Goal: Task Accomplishment & Management: Use online tool/utility

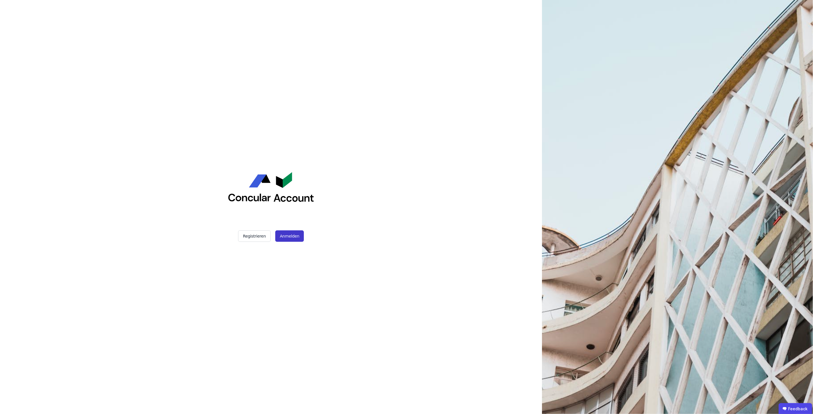
click at [291, 235] on button "Anmelden" at bounding box center [289, 236] width 29 height 11
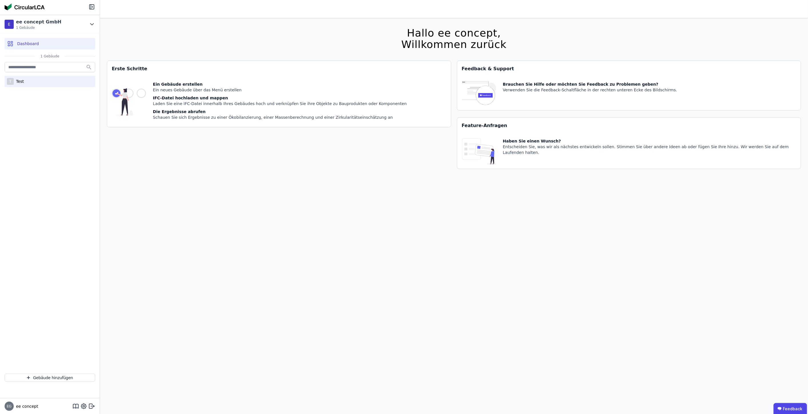
click at [45, 82] on div "T Test" at bounding box center [50, 81] width 91 height 11
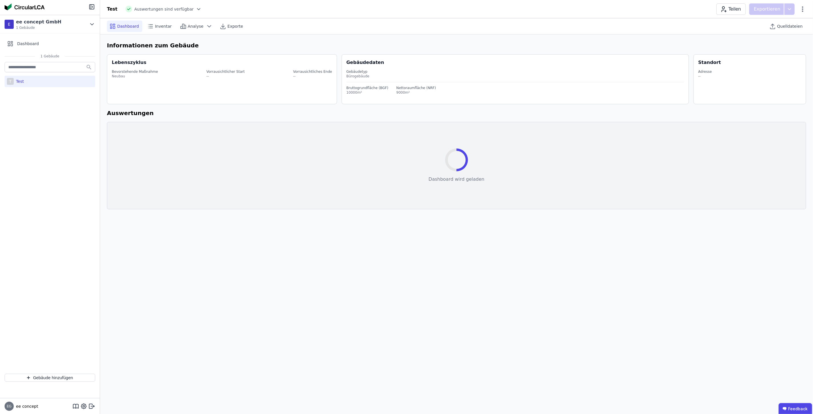
select select "*"
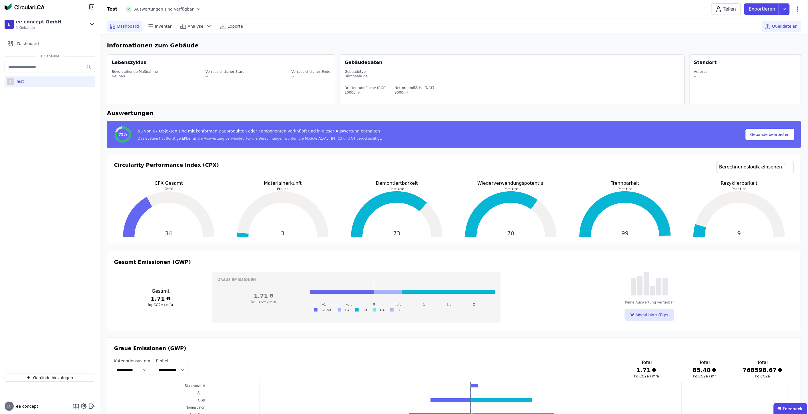
click at [783, 26] on span "Quelldateien" at bounding box center [784, 26] width 25 height 6
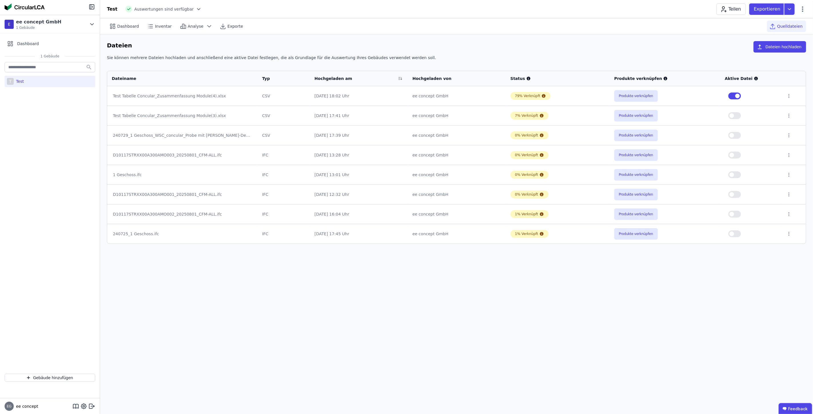
click at [737, 94] on span "button" at bounding box center [737, 96] width 5 height 5
click at [640, 137] on button "Produkte verknüpfen" at bounding box center [635, 135] width 43 height 11
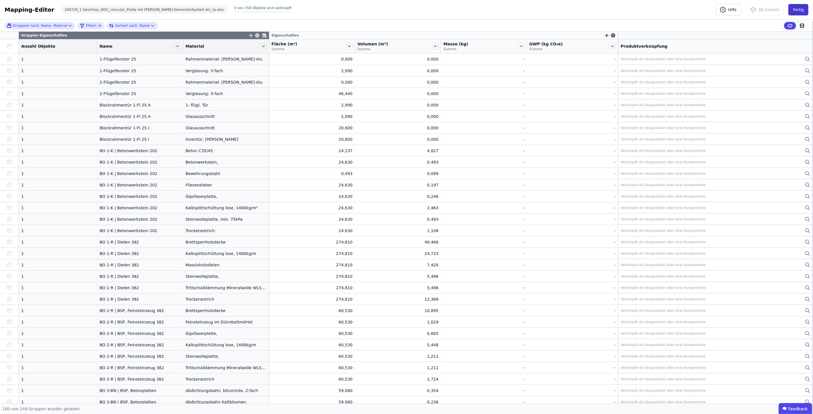
click at [796, 11] on button "Fertig" at bounding box center [798, 9] width 20 height 11
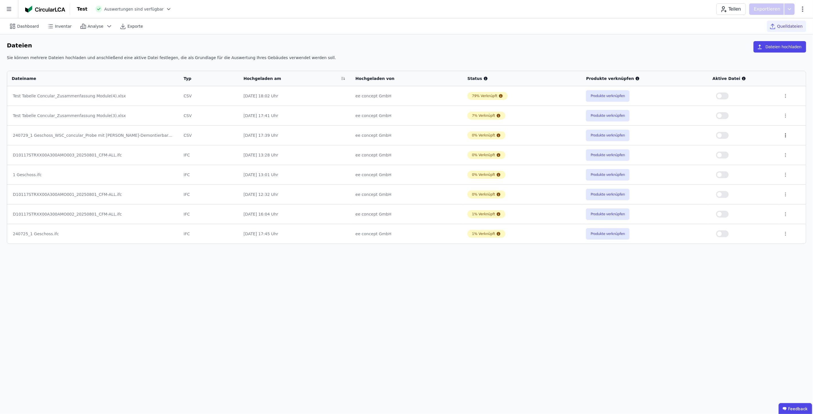
click at [785, 137] on icon at bounding box center [785, 135] width 1 height 3
click at [766, 132] on div "Löschen" at bounding box center [755, 134] width 57 height 9
click at [602, 115] on button "Produkte verknüpfen" at bounding box center [607, 115] width 43 height 11
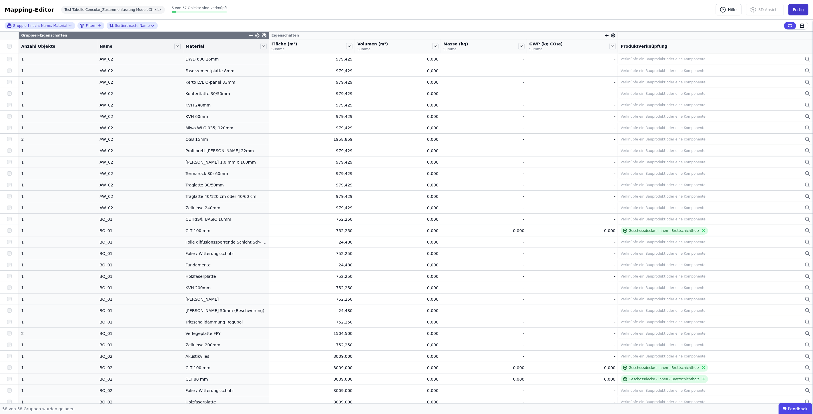
click at [798, 9] on button "Fertig" at bounding box center [798, 9] width 20 height 11
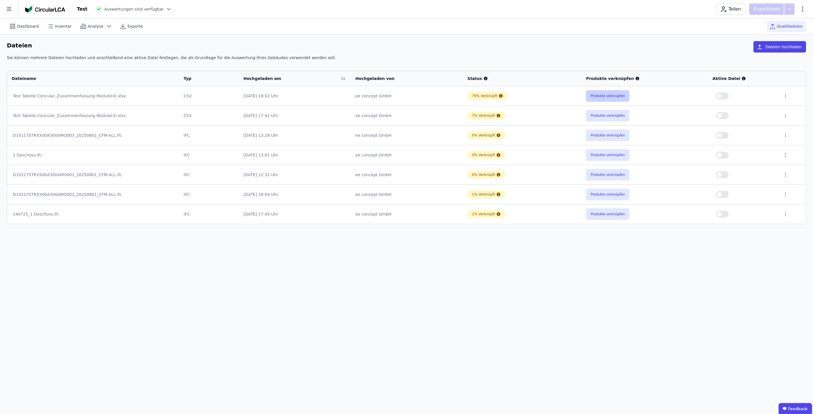
click at [610, 96] on button "Produkte verknüpfen" at bounding box center [607, 95] width 43 height 11
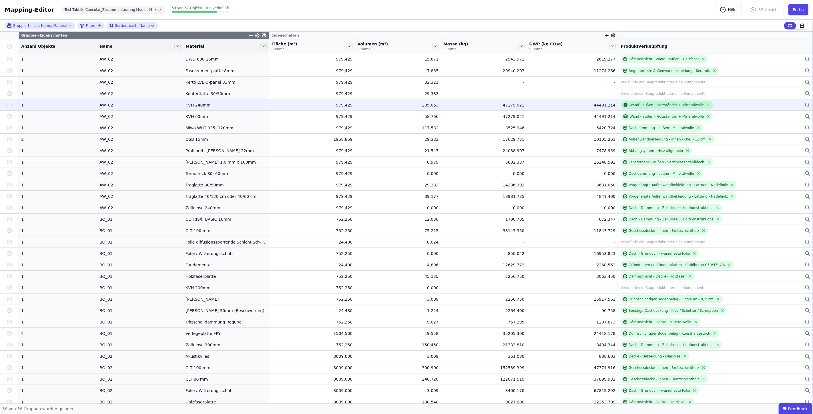
click at [652, 107] on div "Wand - außen - Holzständer + Mineralwolle" at bounding box center [663, 104] width 81 height 5
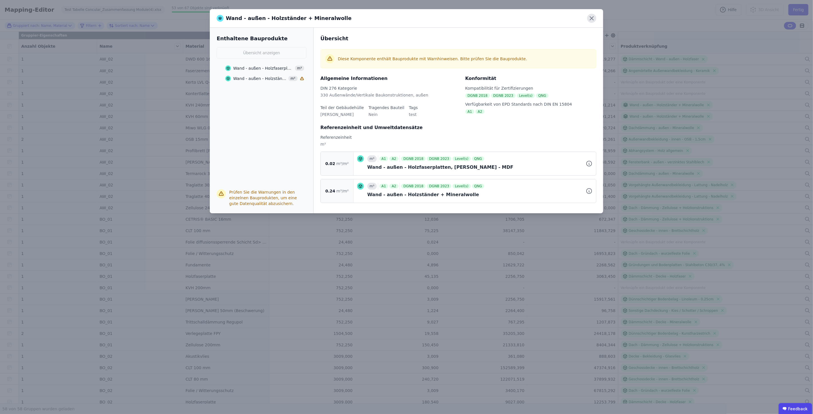
click at [592, 16] on icon at bounding box center [591, 18] width 9 height 9
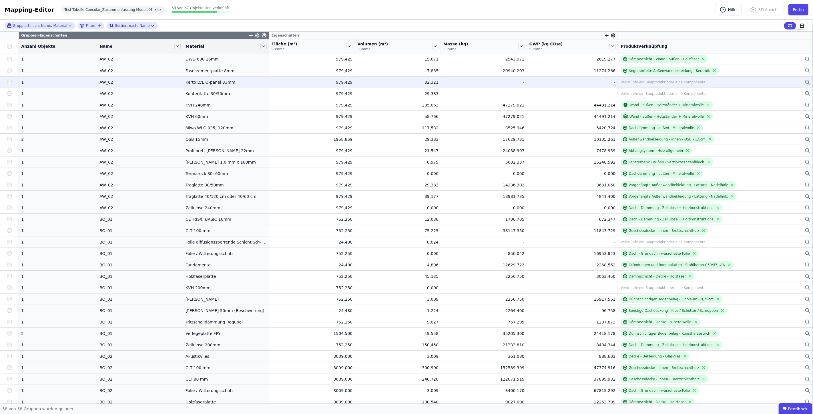
click at [805, 81] on icon at bounding box center [806, 81] width 3 height 3
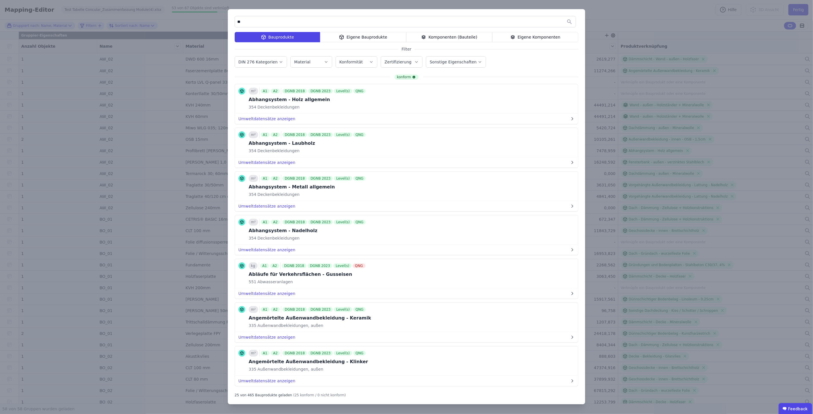
type input "*"
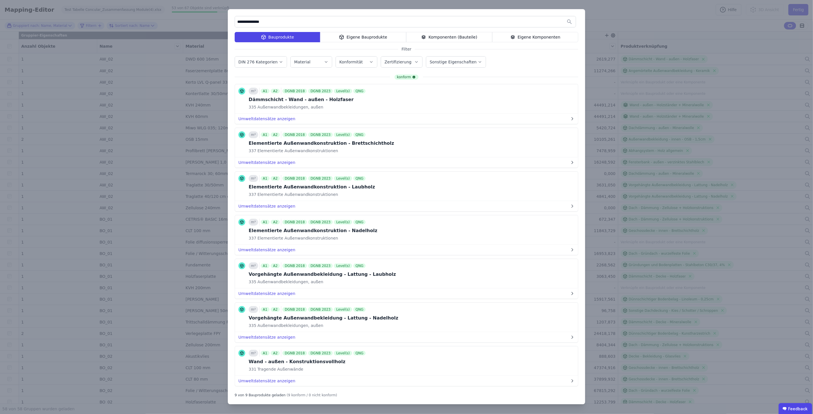
drag, startPoint x: 303, startPoint y: 22, endPoint x: 215, endPoint y: 21, distance: 87.4
click at [215, 21] on div "**********" at bounding box center [406, 207] width 813 height 414
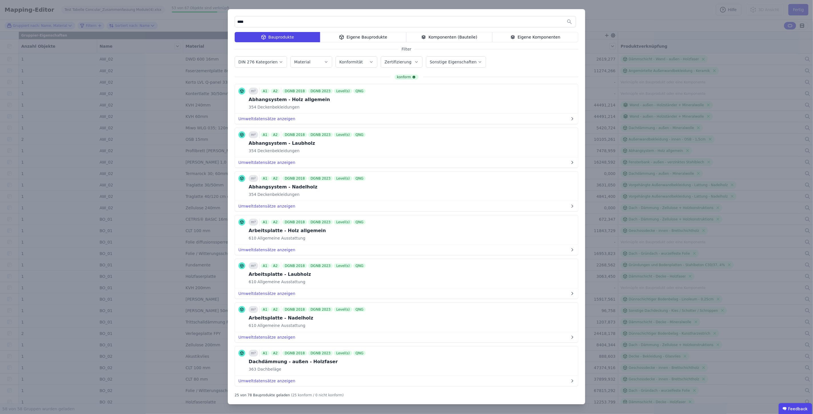
type input "****"
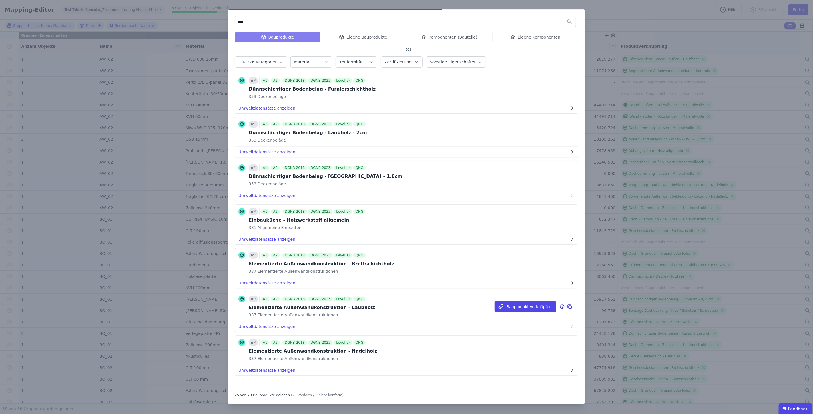
scroll to position [799, 0]
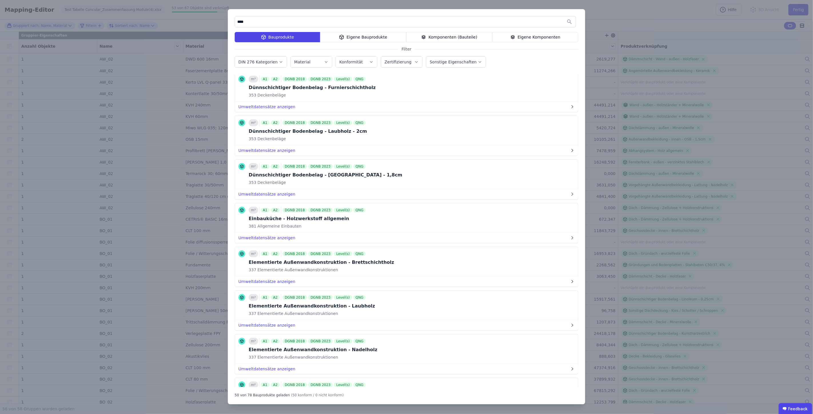
click at [699, 169] on div "**** Bauprodukte Eigene Bauprodukte Komponenten (Bauteile) Eigene Komponenten F…" at bounding box center [406, 207] width 813 height 414
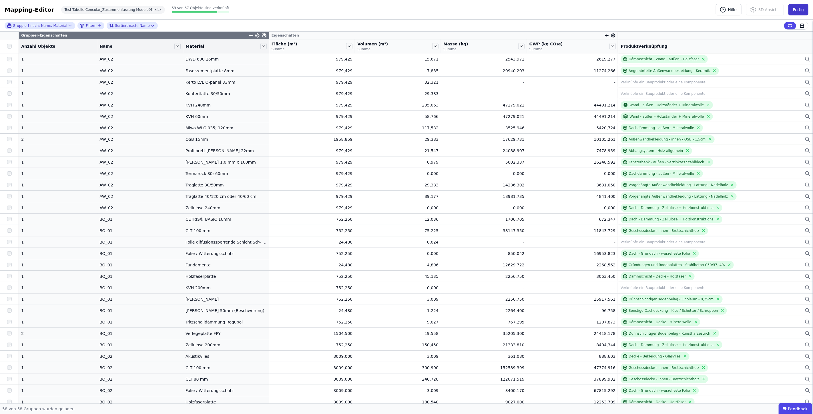
click at [796, 8] on button "Fertig" at bounding box center [798, 9] width 20 height 11
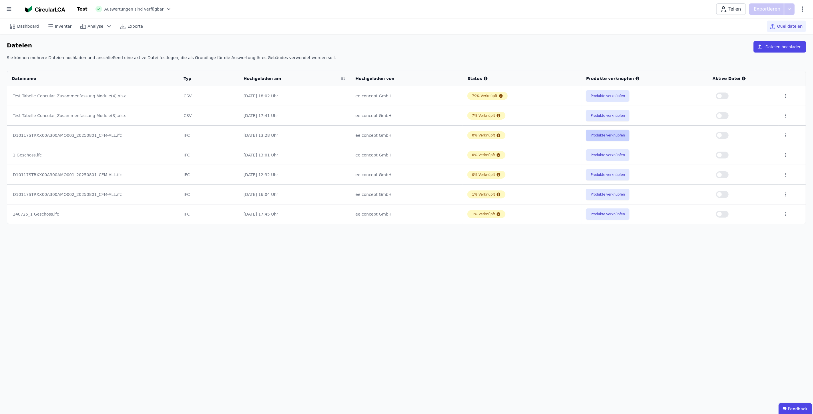
click at [599, 135] on button "Produkte verknüpfen" at bounding box center [607, 135] width 43 height 11
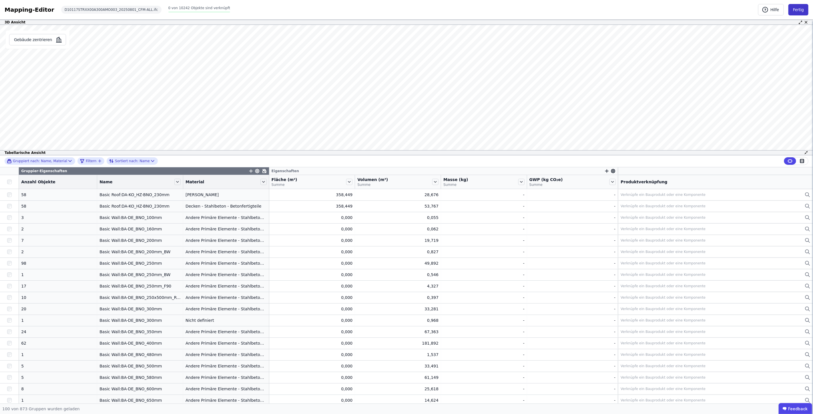
click at [801, 10] on button "Fertig" at bounding box center [798, 9] width 20 height 11
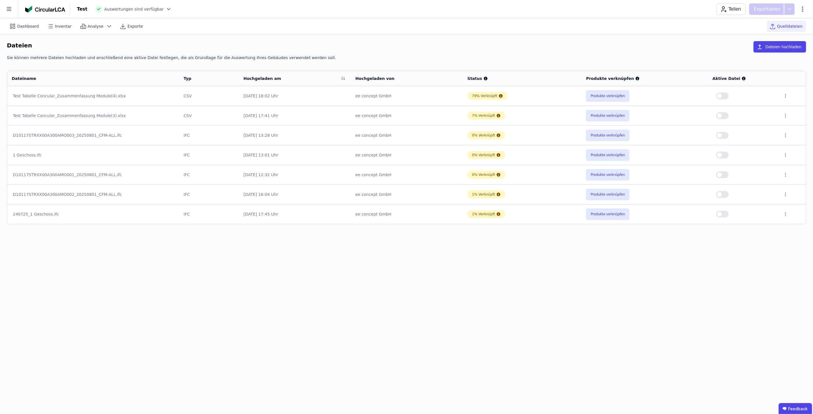
click at [84, 174] on div "D10117STRXX00A300AMO001_20250801_CFM-ALL.ifc" at bounding box center [93, 175] width 160 height 6
click at [623, 174] on button "Produkte verknüpfen" at bounding box center [607, 174] width 43 height 11
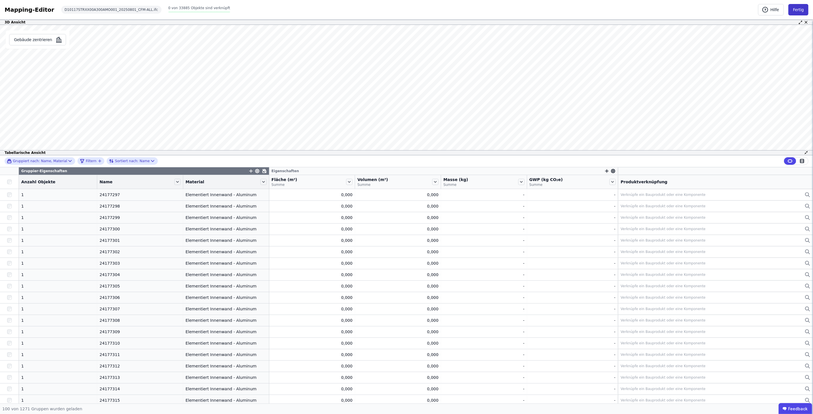
click at [801, 10] on button "Fertig" at bounding box center [798, 9] width 20 height 11
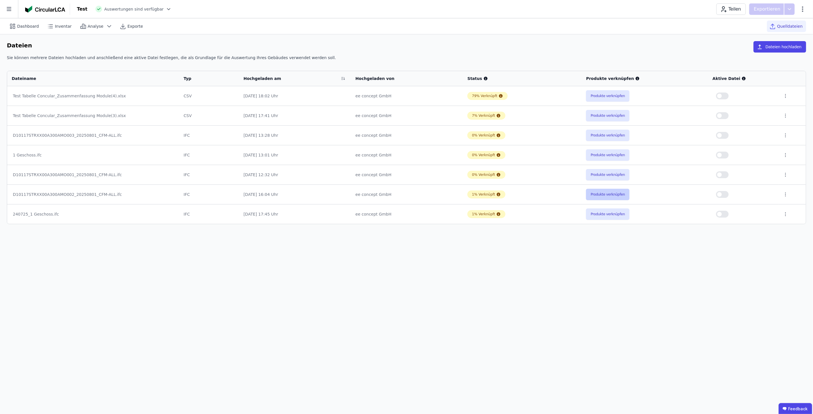
click at [612, 193] on button "Produkte verknüpfen" at bounding box center [607, 194] width 43 height 11
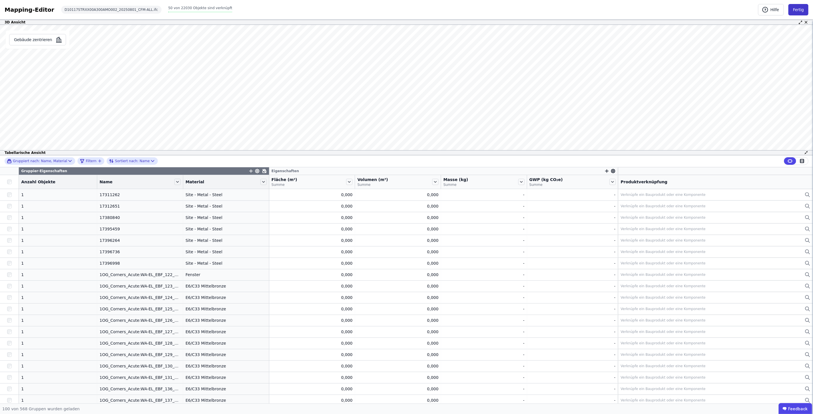
click at [794, 11] on button "Fertig" at bounding box center [798, 9] width 20 height 11
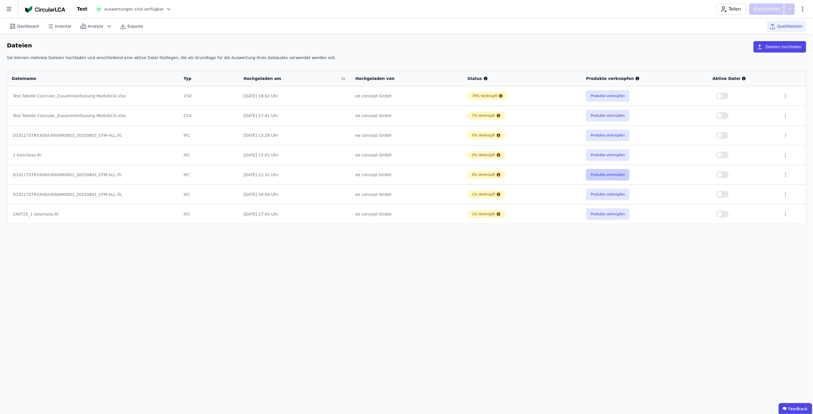
click at [611, 175] on button "Produkte verknüpfen" at bounding box center [607, 174] width 43 height 11
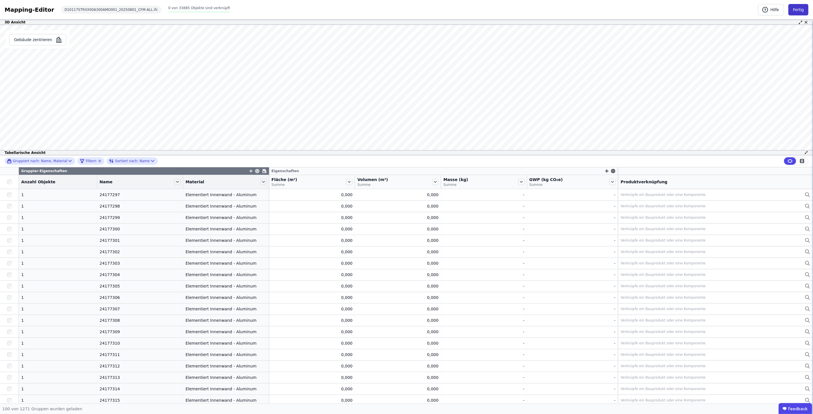
click at [802, 6] on button "Fertig" at bounding box center [798, 9] width 20 height 11
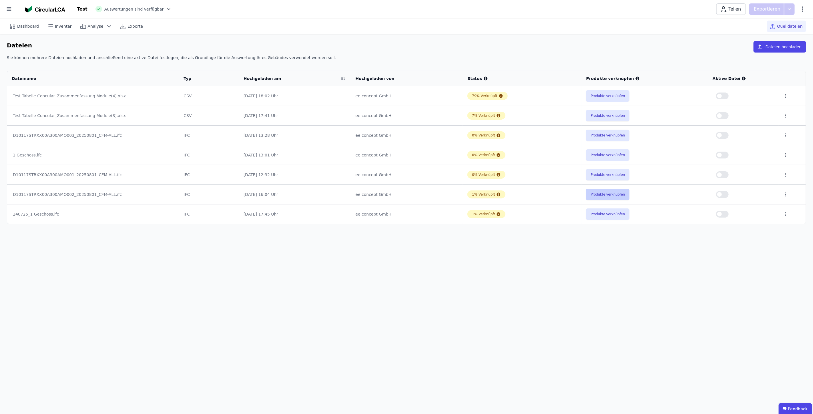
click at [621, 194] on button "Produkte verknüpfen" at bounding box center [607, 194] width 43 height 11
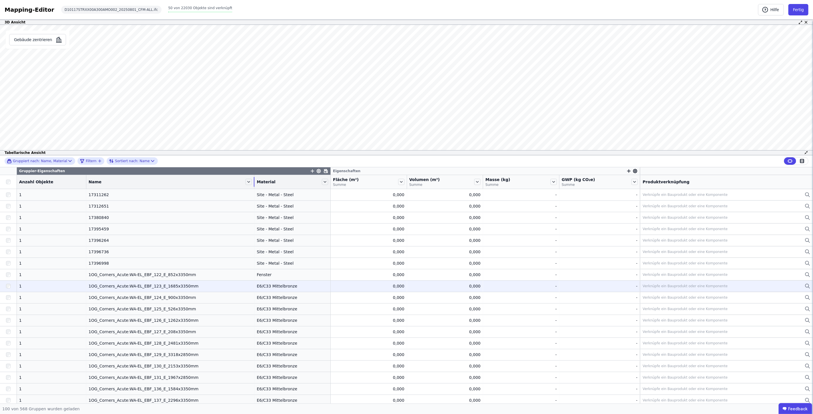
drag, startPoint x: 172, startPoint y: 179, endPoint x: 150, endPoint y: 288, distance: 111.4
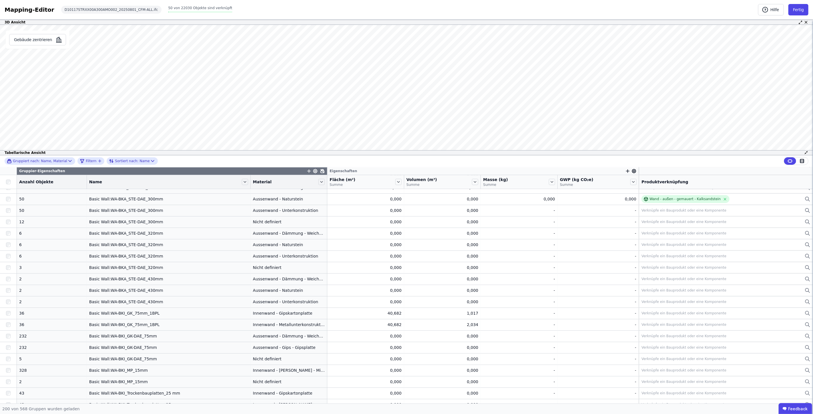
scroll to position [1492, 0]
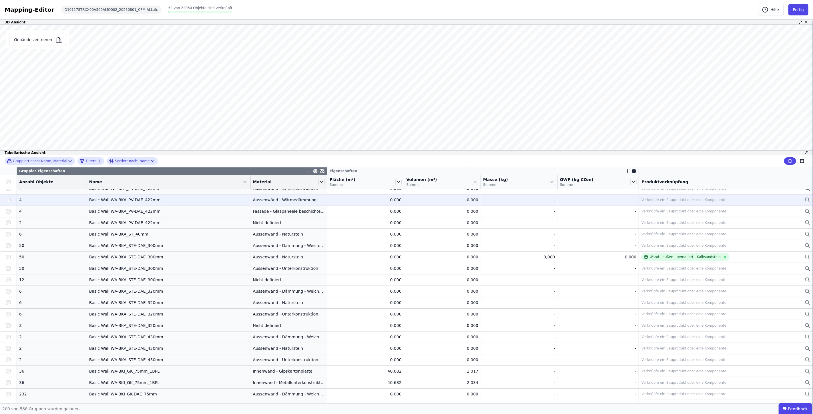
click at [142, 202] on div "Basic Wall:WA-BKA_PV-DAE_422mm" at bounding box center [168, 200] width 159 height 6
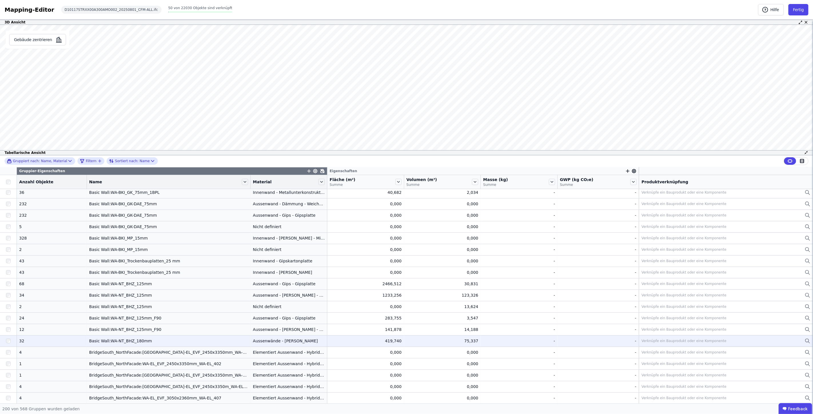
scroll to position [1715, 0]
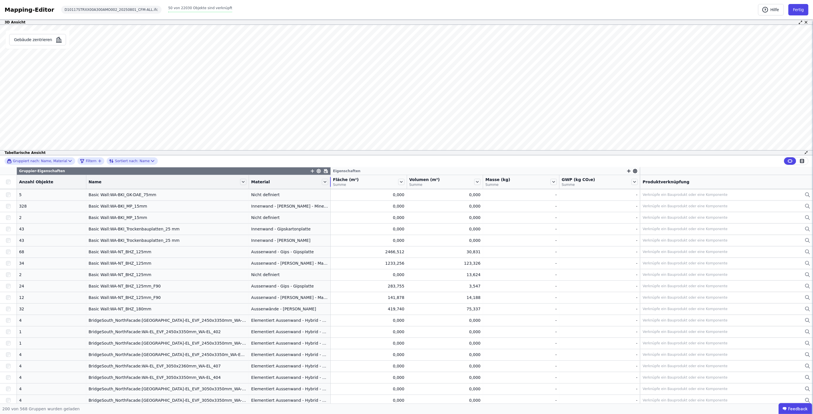
drag, startPoint x: 319, startPoint y: 181, endPoint x: 357, endPoint y: 181, distance: 37.4
click at [357, 181] on tr "Anzahl Objekte Name Material Fläche (m²) Summe Volumen (m³) Summe Masse (kg) Su…" at bounding box center [406, 182] width 813 height 14
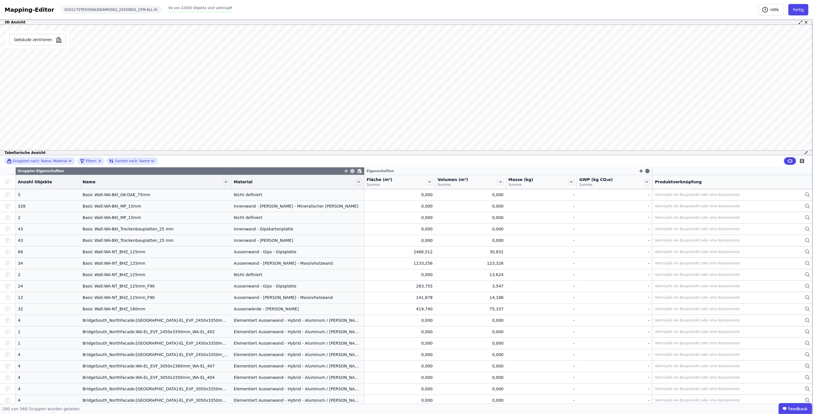
scroll to position [0, 0]
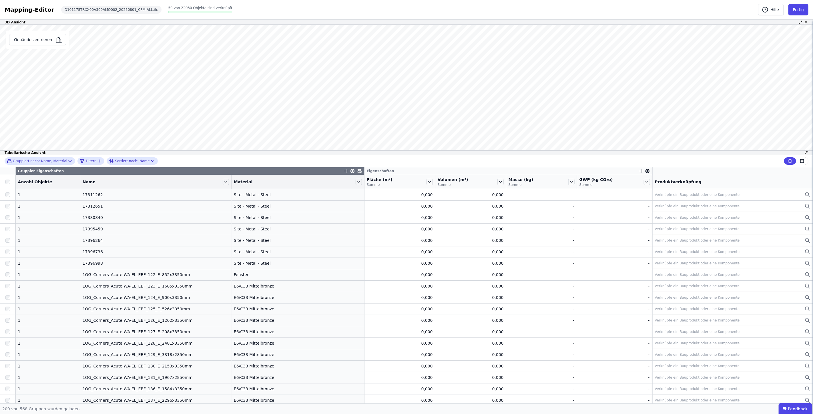
click at [253, 185] on div "Material" at bounding box center [297, 182] width 133 height 10
click at [356, 181] on icon at bounding box center [359, 182] width 6 height 6
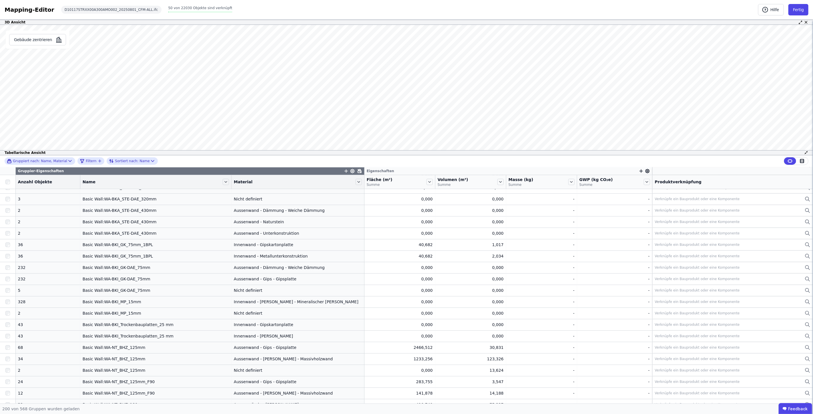
scroll to position [1492, 0]
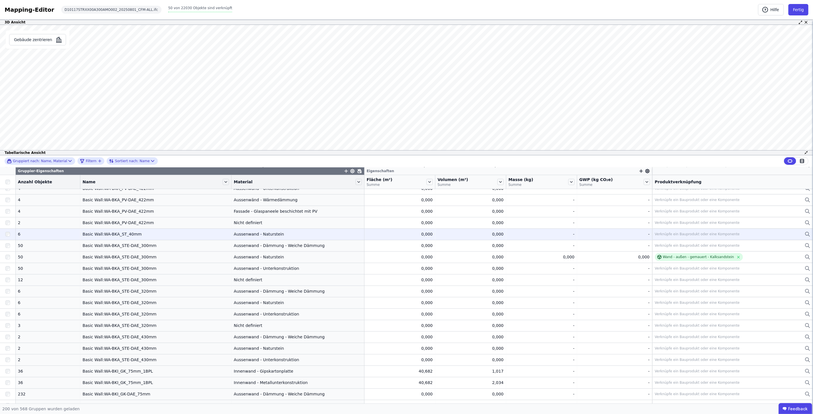
click at [109, 236] on div "Basic Wall:WA-BKA_ST_40mm" at bounding box center [156, 234] width 146 height 6
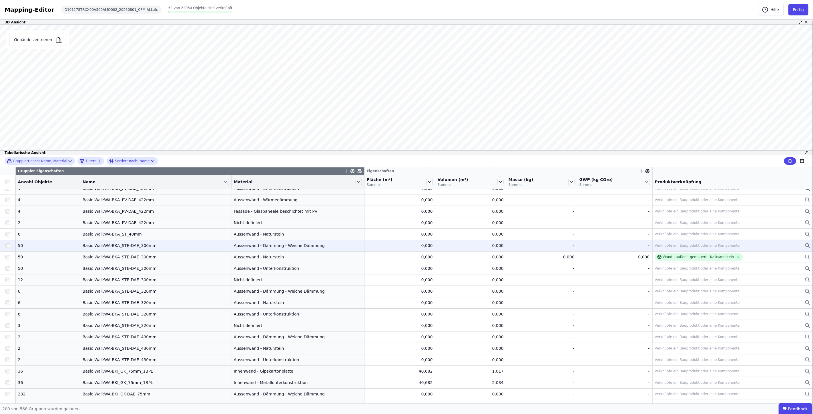
click at [102, 249] on td "Basic Wall:WA-BKA_STE-DAE_300mm Basic Wall:WA-BKA_STE-DAE_300mm" at bounding box center [155, 245] width 151 height 11
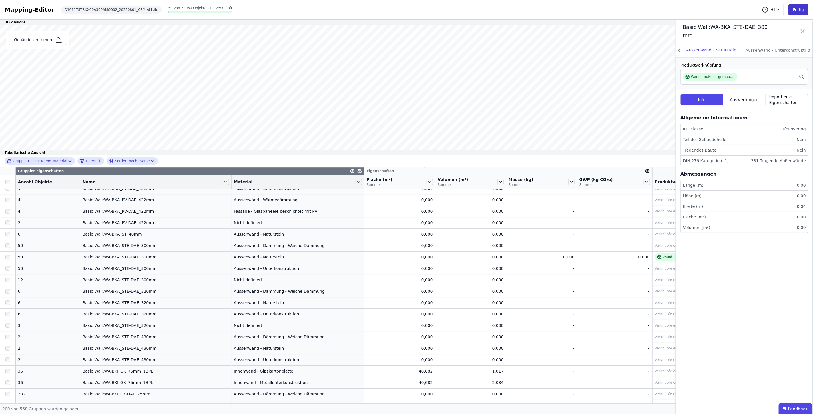
click at [800, 9] on button "Fertig" at bounding box center [798, 9] width 20 height 11
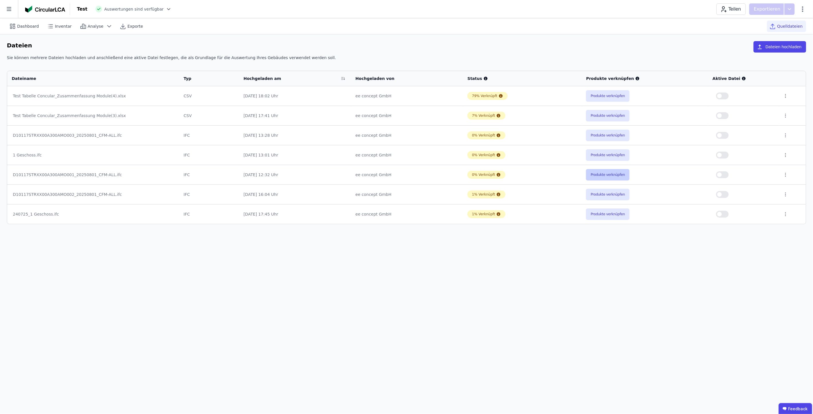
click at [602, 176] on button "Produkte verknüpfen" at bounding box center [607, 174] width 43 height 11
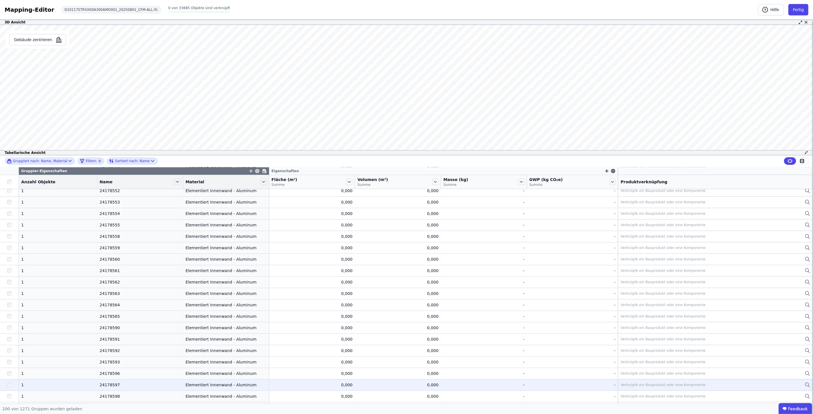
scroll to position [2072, 0]
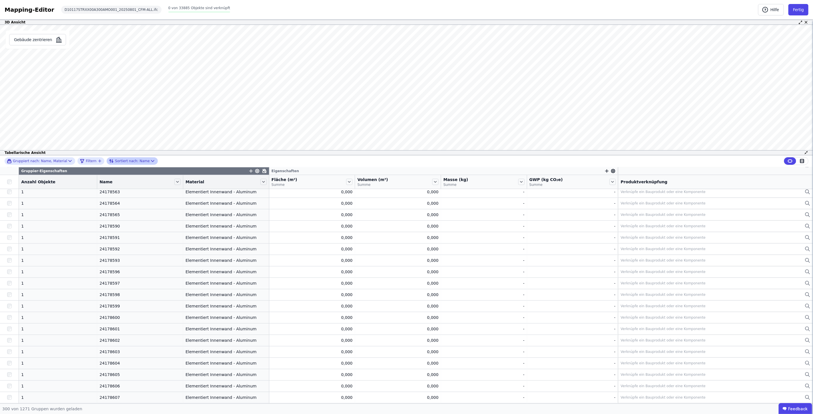
click at [150, 161] on icon at bounding box center [153, 161] width 6 height 6
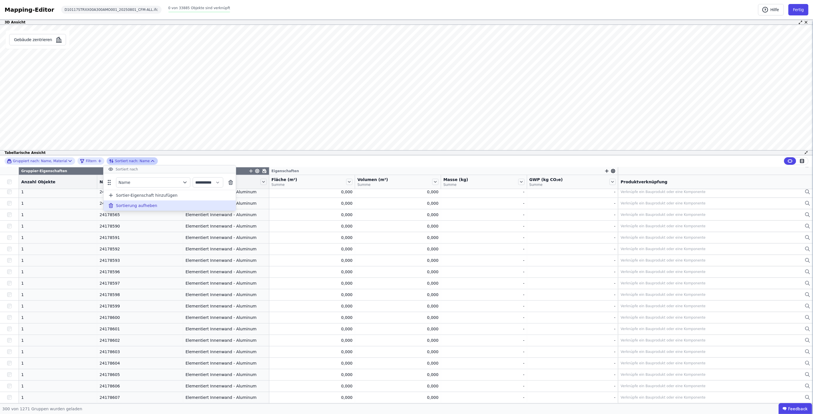
click at [136, 206] on span "Sortierung aufheben" at bounding box center [136, 206] width 41 height 6
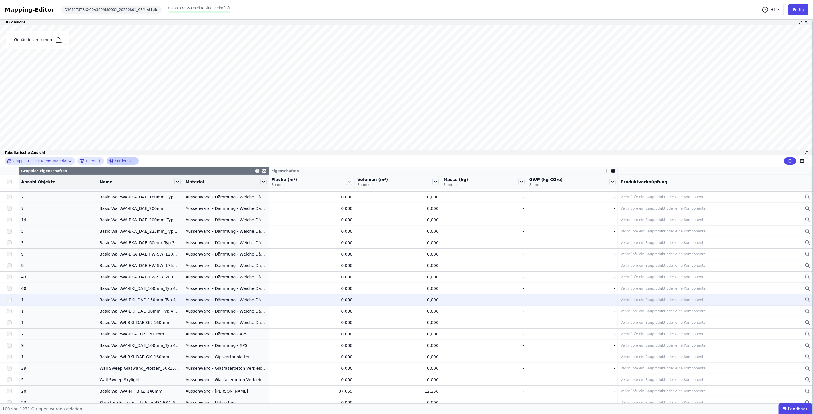
scroll to position [0, 0]
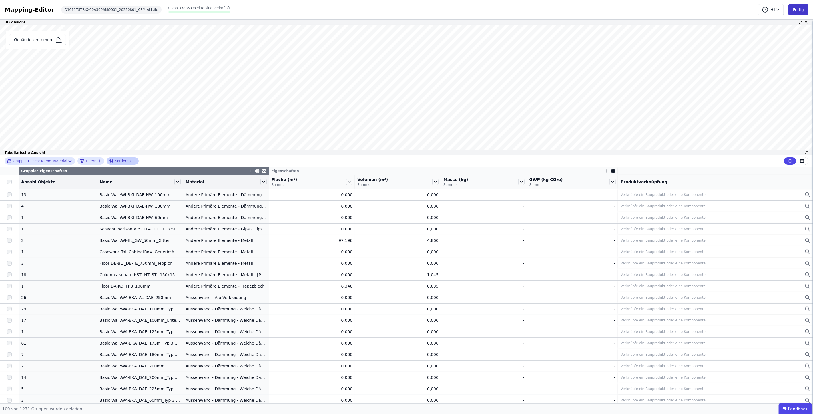
click at [799, 7] on button "Fertig" at bounding box center [798, 9] width 20 height 11
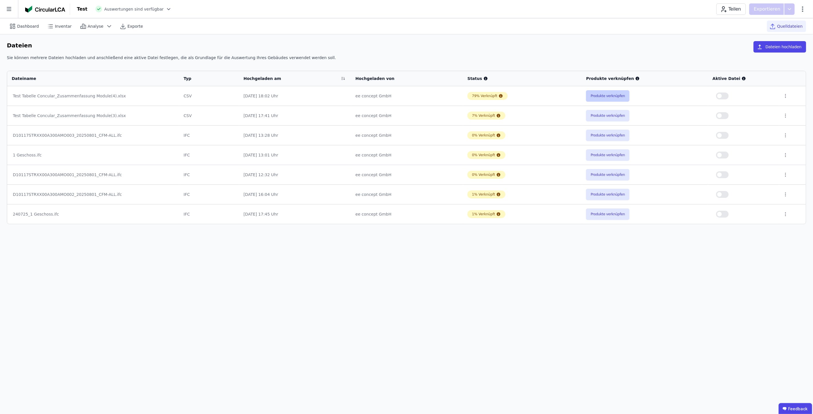
click at [618, 95] on button "Produkte verknüpfen" at bounding box center [607, 95] width 43 height 11
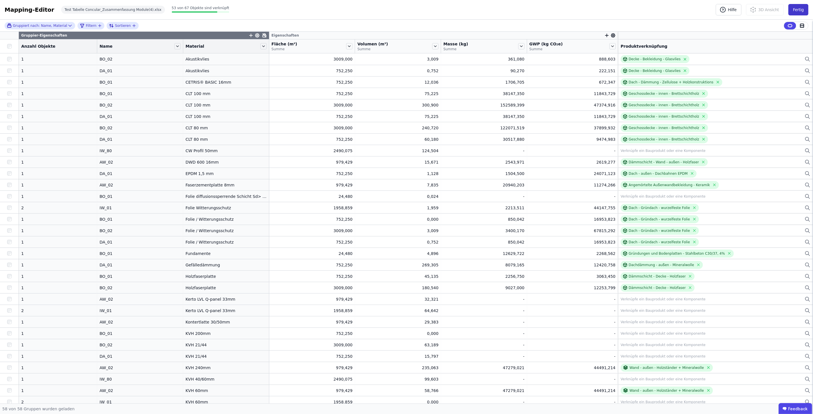
click at [798, 9] on button "Fertig" at bounding box center [798, 9] width 20 height 11
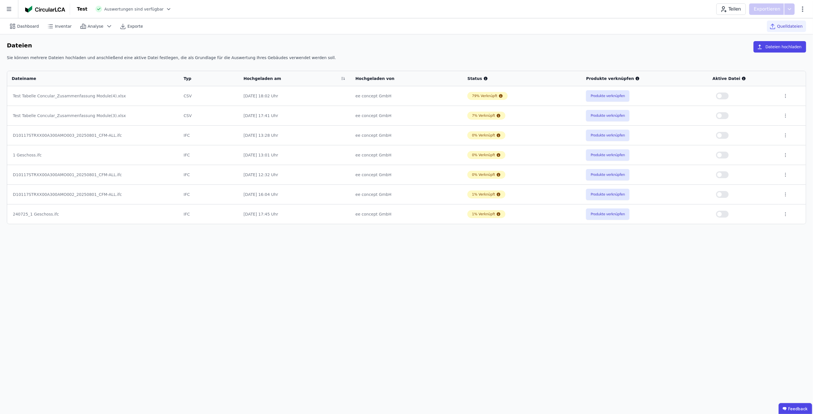
click at [760, 258] on div "Dashboard Inventar Analyse Exporte Quelldateien Dateien Dateien hochladen Sie k…" at bounding box center [406, 216] width 813 height 396
